Goal: Find specific page/section: Find specific page/section

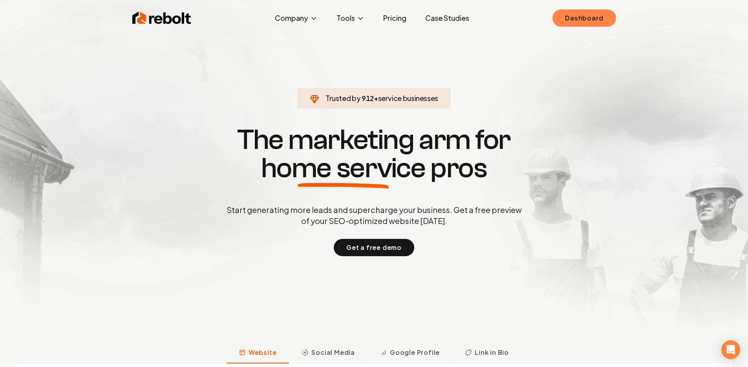
click at [604, 17] on link "Dashboard" at bounding box center [583, 17] width 63 height 17
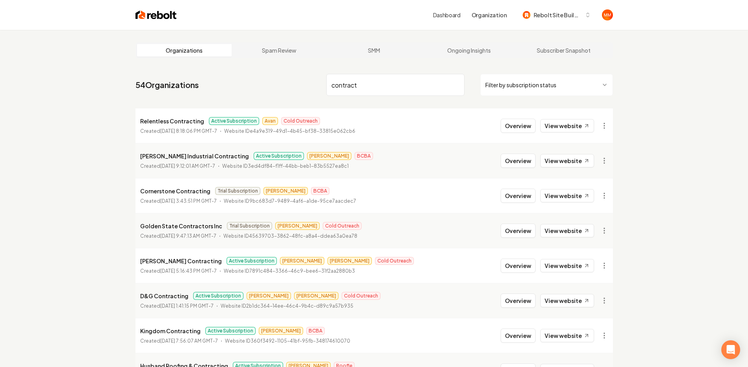
drag, startPoint x: 383, startPoint y: 84, endPoint x: 265, endPoint y: 85, distance: 118.2
click at [263, 85] on nav "54 Organizations contract Filter by subscription status" at bounding box center [373, 88] width 477 height 35
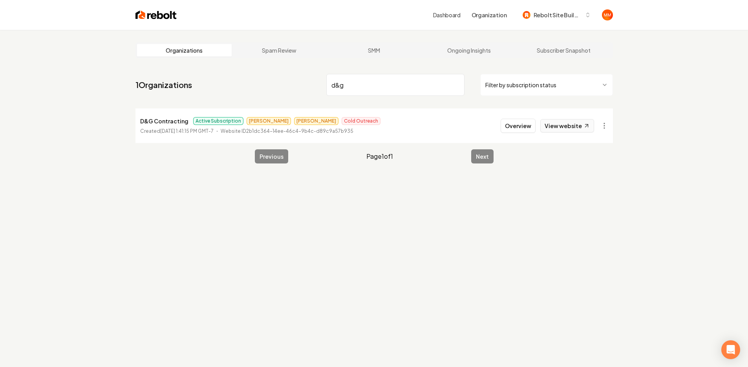
type input "d&g"
